Goal: Task Accomplishment & Management: Manage account settings

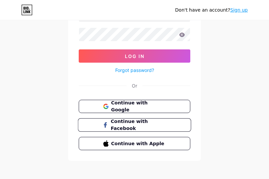
scroll to position [65, 0]
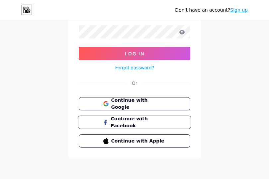
click at [133, 121] on span "Continue with Facebook" at bounding box center [138, 123] width 55 height 14
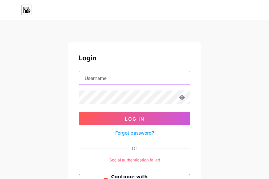
click at [126, 83] on input "text" at bounding box center [134, 77] width 111 height 13
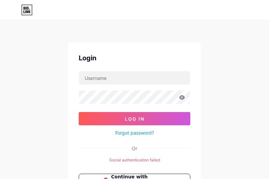
click at [230, 59] on div "Login Log In Forgot password? Or Social authentication failed Continue with Goo…" at bounding box center [134, 128] width 269 height 256
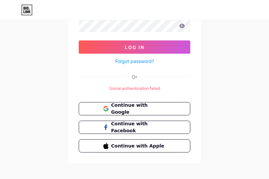
scroll to position [77, 0]
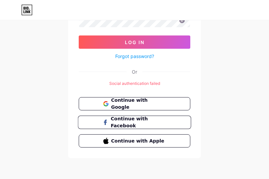
click at [131, 118] on button "Continue with Facebook" at bounding box center [134, 123] width 113 height 14
